Goal: Transaction & Acquisition: Purchase product/service

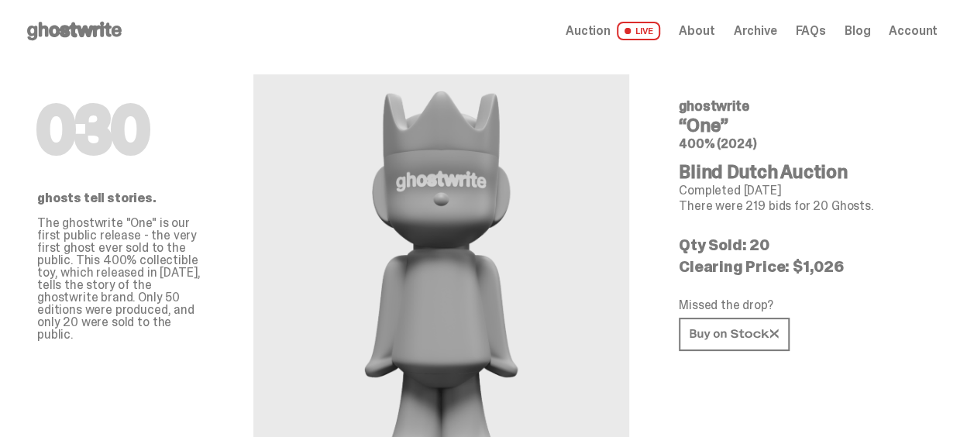
click at [924, 34] on span "Account" at bounding box center [913, 31] width 49 height 12
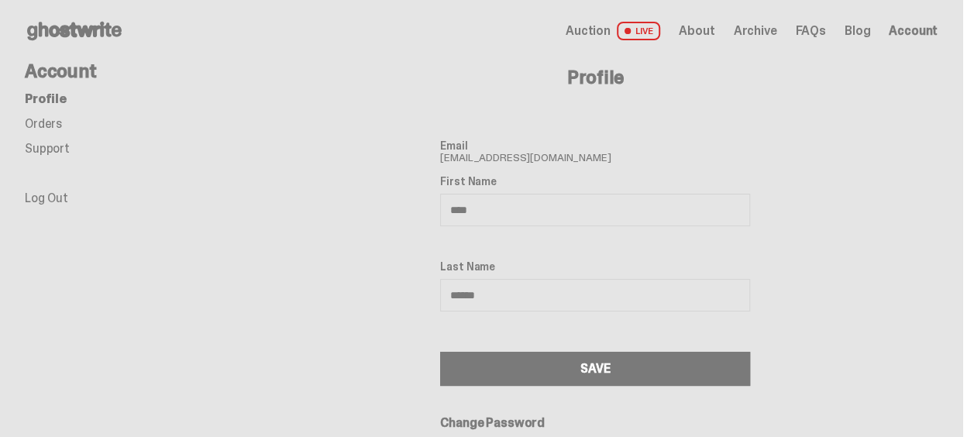
click at [46, 122] on link "Orders" at bounding box center [43, 123] width 37 height 16
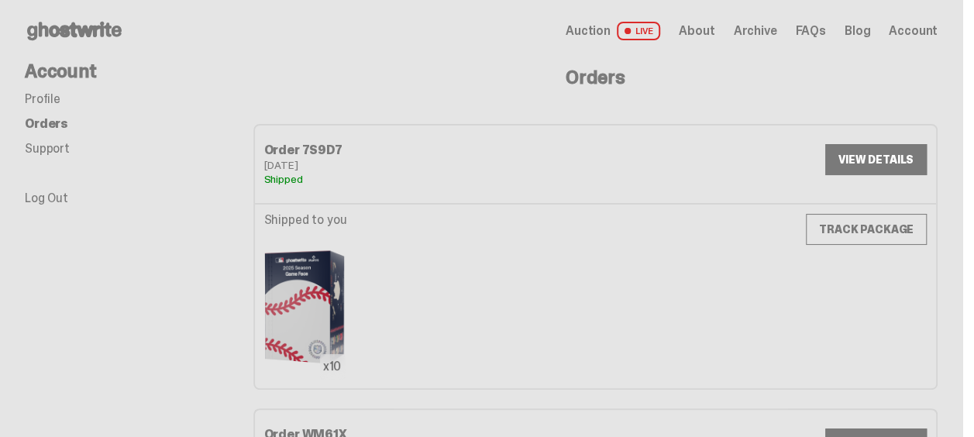
click at [776, 30] on span "Archive" at bounding box center [754, 31] width 43 height 12
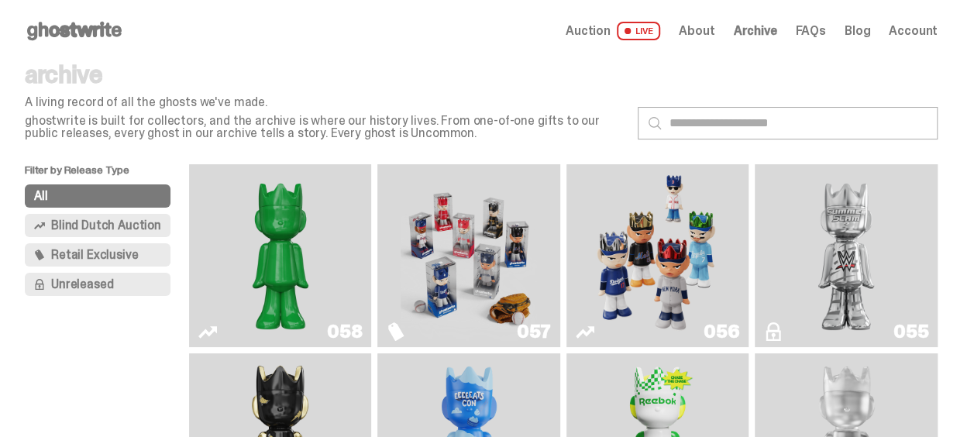
click at [482, 211] on img "Game Face (2025)" at bounding box center [469, 255] width 136 height 170
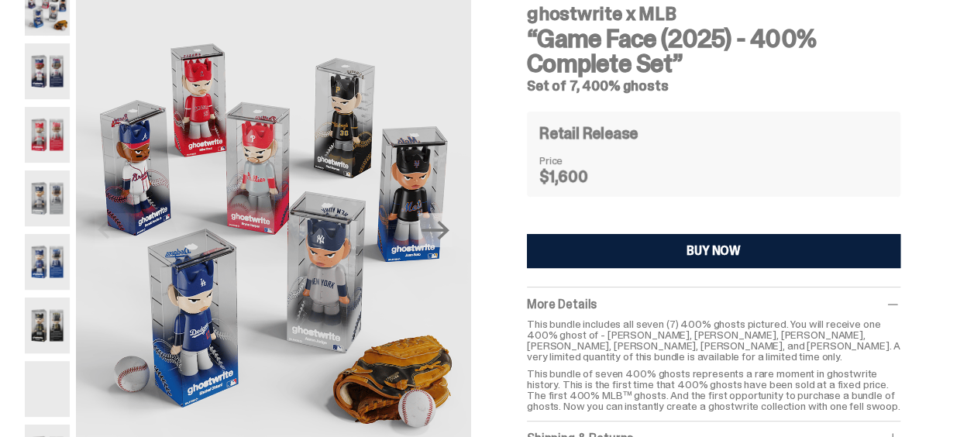
scroll to position [70, 0]
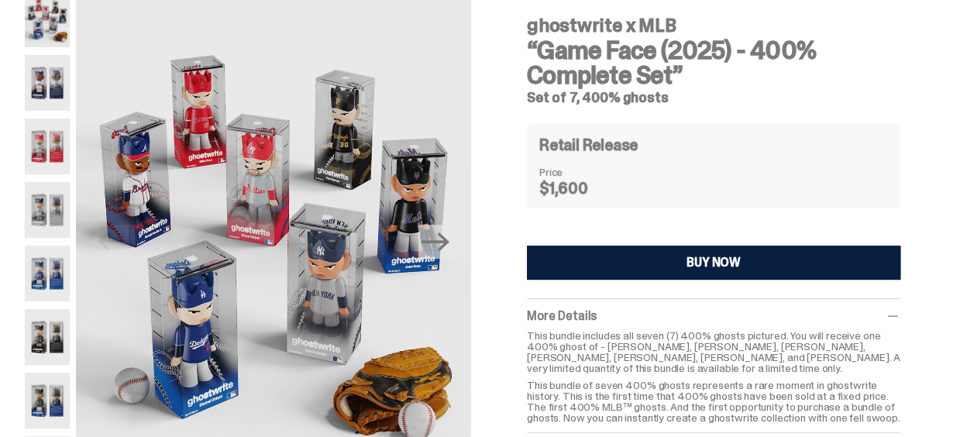
click at [773, 257] on button "BUY NOW" at bounding box center [713, 263] width 373 height 34
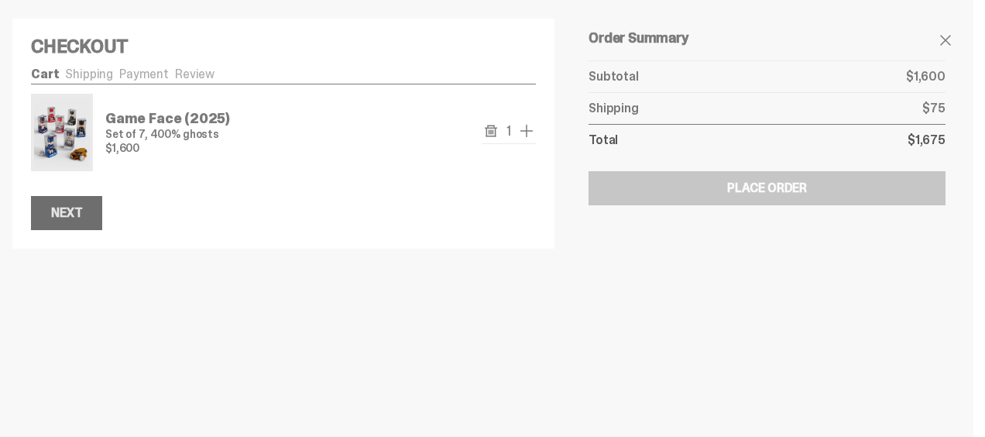
click at [64, 212] on div "Next" at bounding box center [66, 213] width 31 height 12
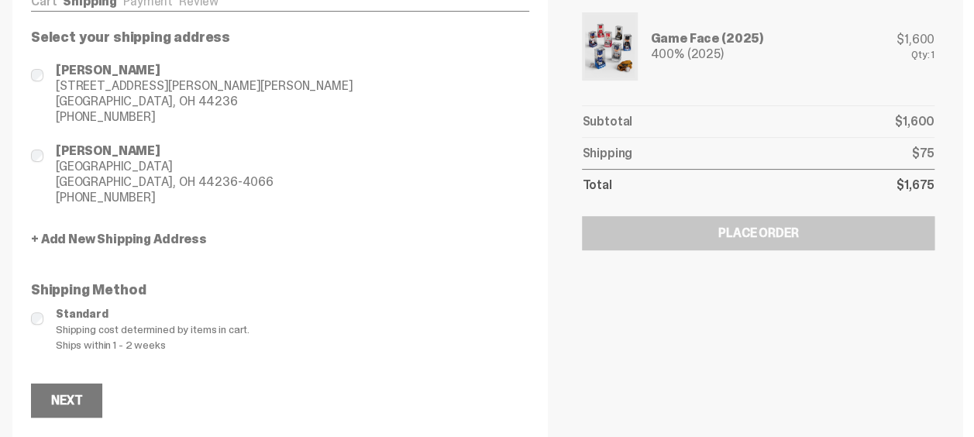
scroll to position [77, 0]
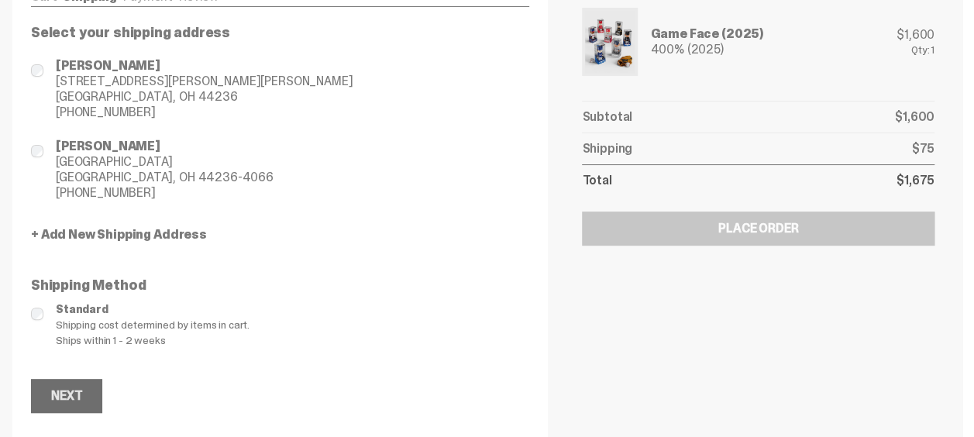
click at [81, 394] on div "Next" at bounding box center [66, 396] width 31 height 12
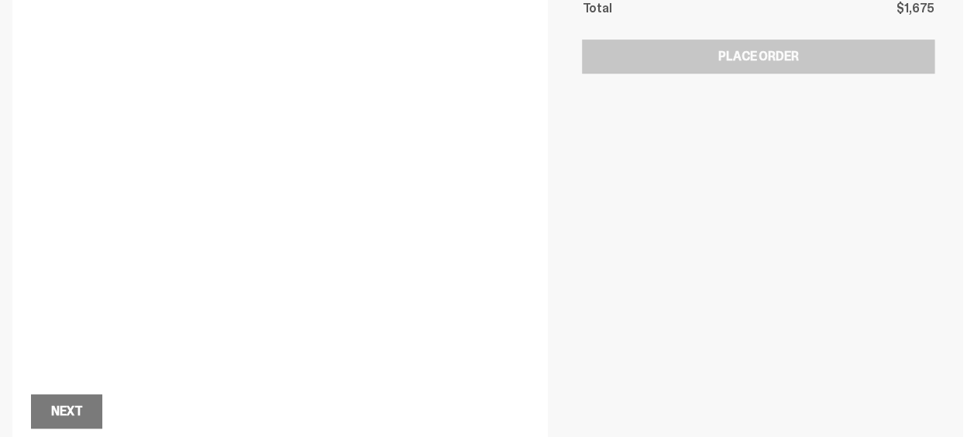
scroll to position [259, 0]
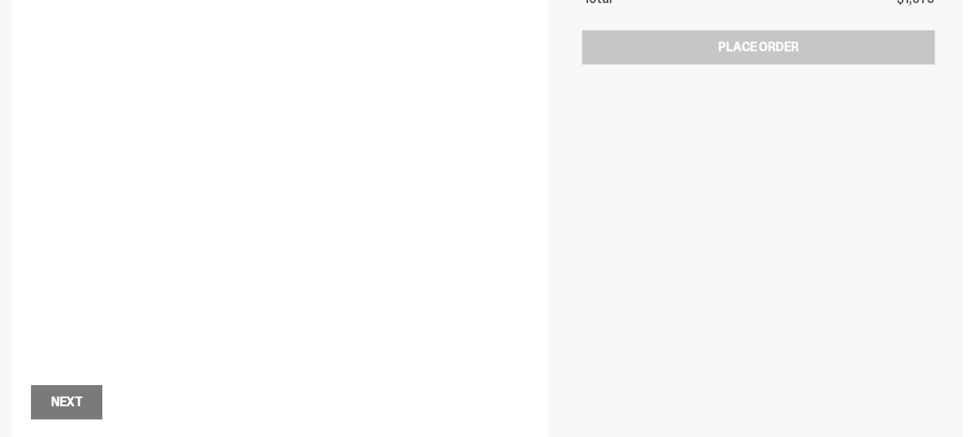
click at [716, 287] on div "Order Summary Your Items Game Face (2025) 400% (2025) $1,600 Qty: 1 Subtotal $1…" at bounding box center [757, 80] width 383 height 678
click at [74, 398] on div "Next" at bounding box center [66, 402] width 31 height 12
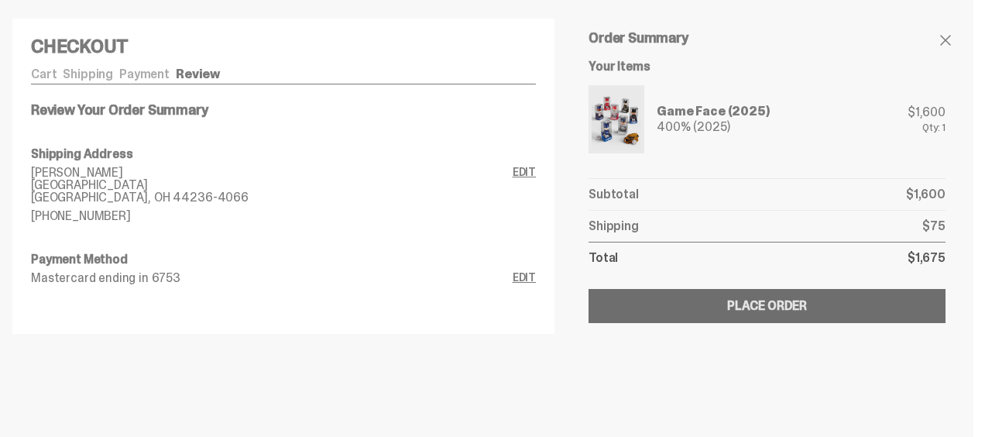
click at [817, 308] on button "Submitting Order Place Order" at bounding box center [767, 306] width 357 height 34
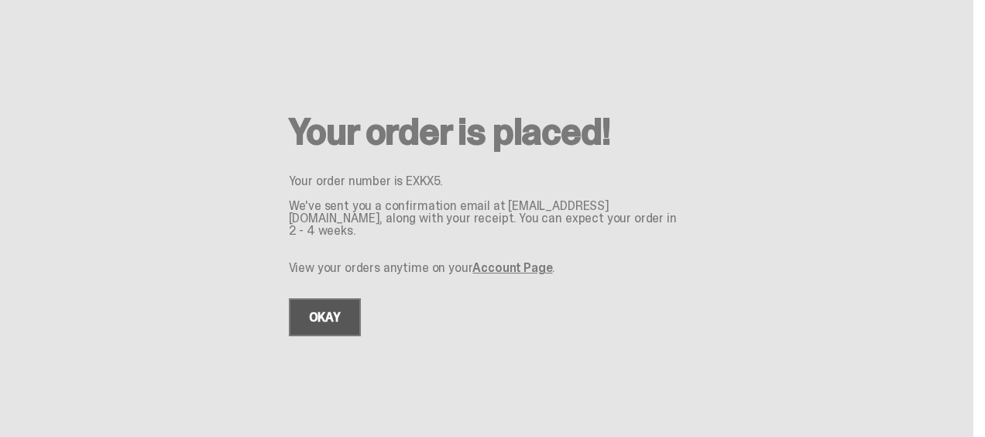
click at [341, 310] on link "OKAY" at bounding box center [325, 317] width 72 height 38
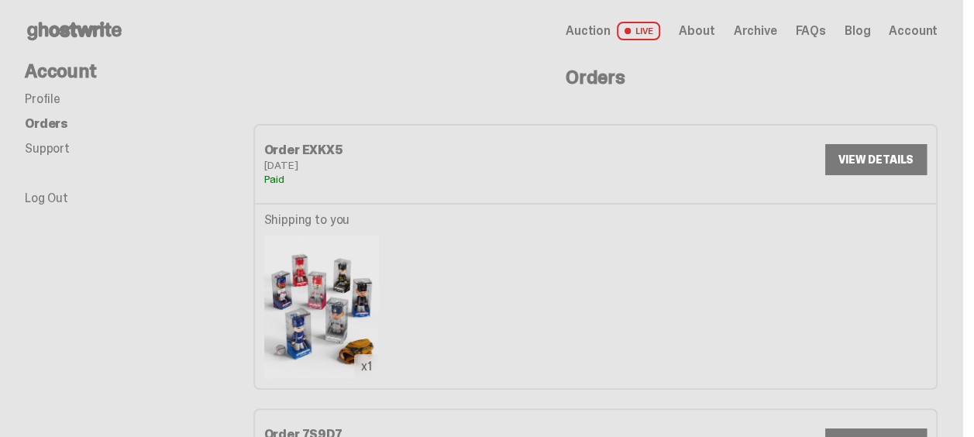
click at [42, 95] on link "Profile" at bounding box center [43, 99] width 36 height 16
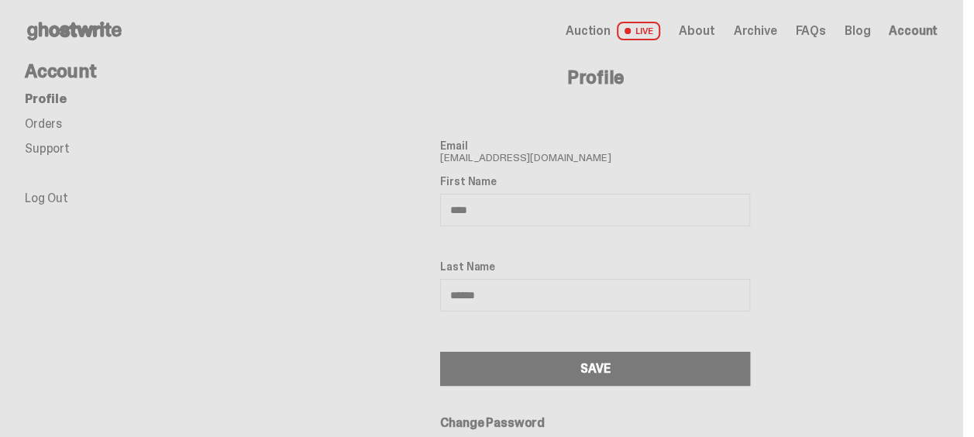
click at [714, 36] on span "About" at bounding box center [697, 31] width 36 height 12
